Goal: Information Seeking & Learning: Learn about a topic

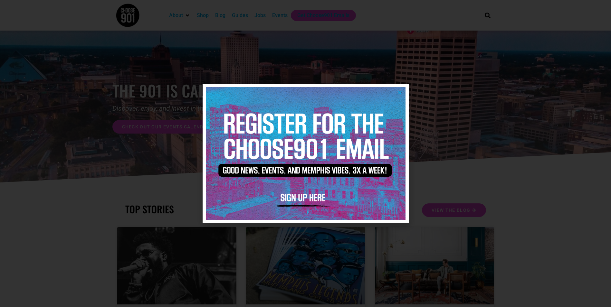
click at [402, 95] on icon "Close" at bounding box center [400, 92] width 5 height 5
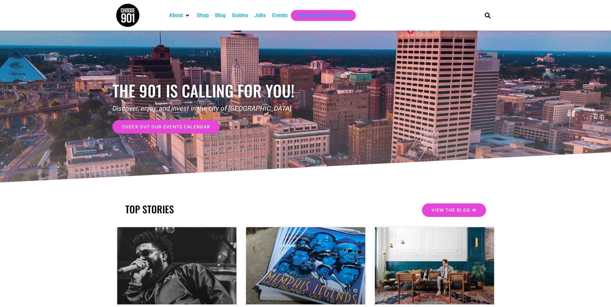
click at [181, 128] on span "check out our events calendar" at bounding box center [166, 127] width 88 height 5
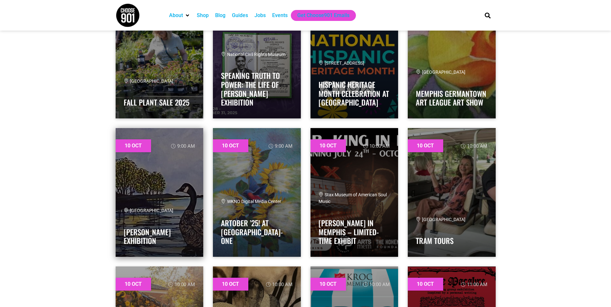
scroll to position [1257, 0]
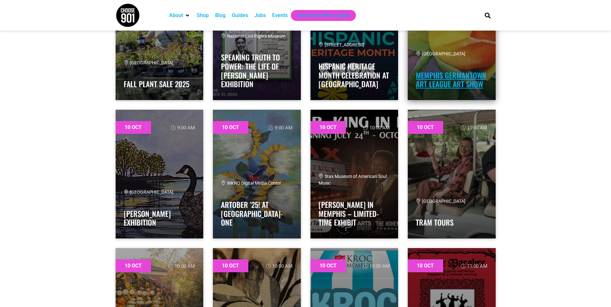
click at [458, 80] on link "Memphis Germantown Art League Art Show" at bounding box center [451, 80] width 71 height 20
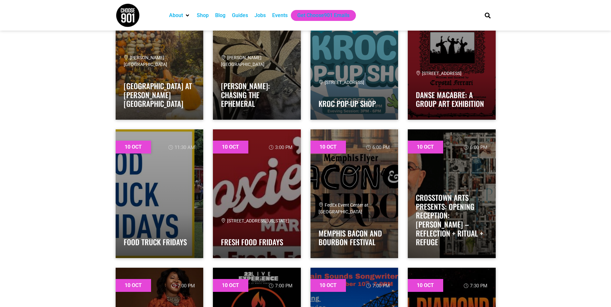
scroll to position [1515, 0]
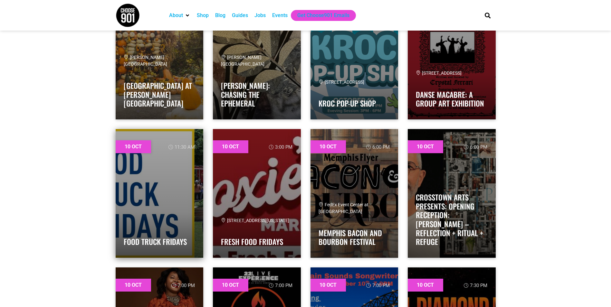
click at [179, 202] on link at bounding box center [160, 193] width 88 height 129
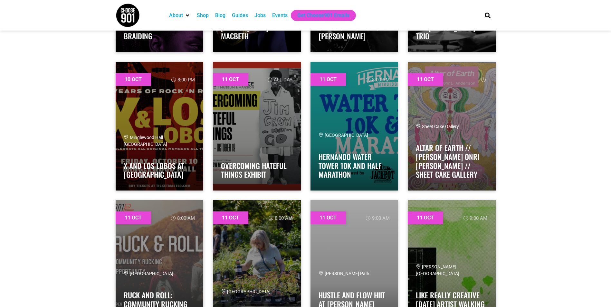
scroll to position [1998, 0]
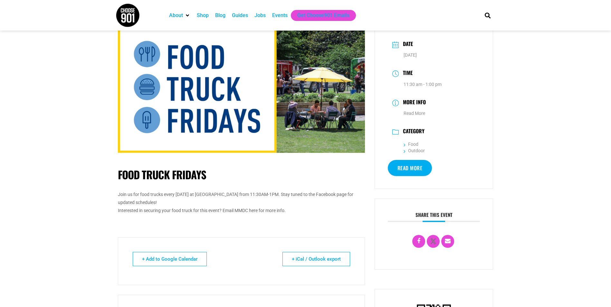
scroll to position [32, 0]
